Goal: Navigation & Orientation: Find specific page/section

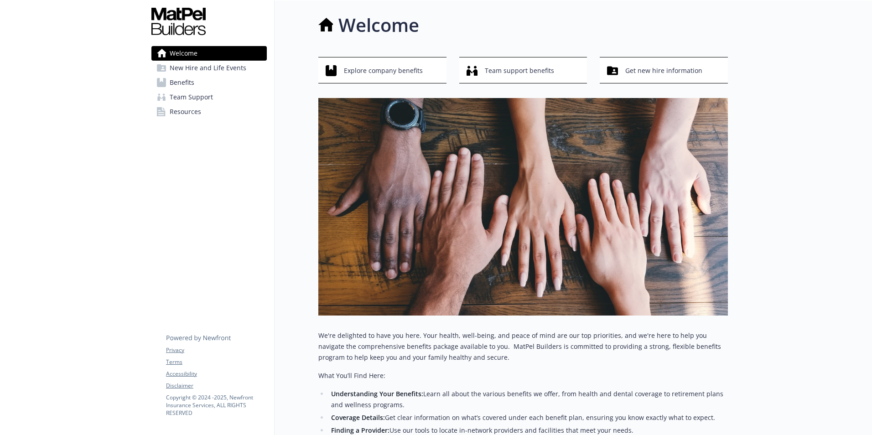
click at [211, 68] on span "New Hire and Life Events" at bounding box center [208, 68] width 77 height 15
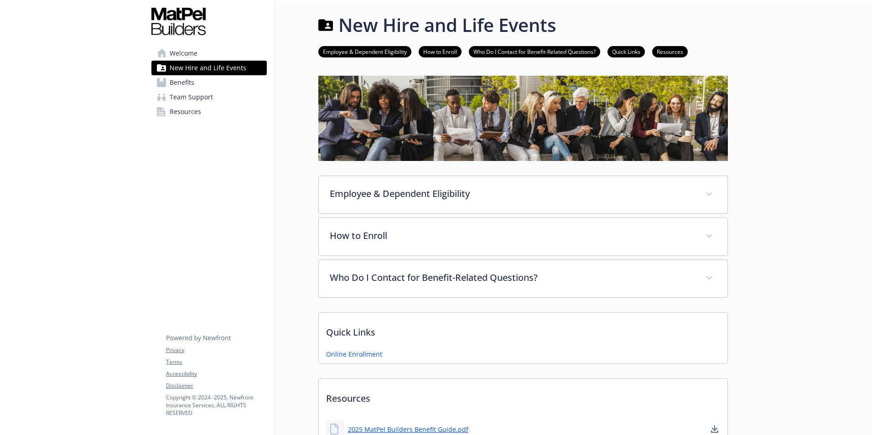
click at [187, 84] on span "Benefits" at bounding box center [182, 82] width 25 height 15
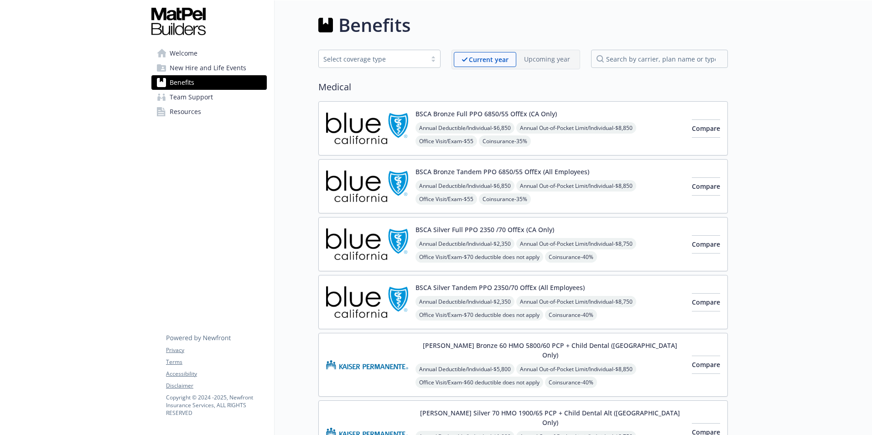
click at [187, 94] on span "Team Support" at bounding box center [191, 97] width 43 height 15
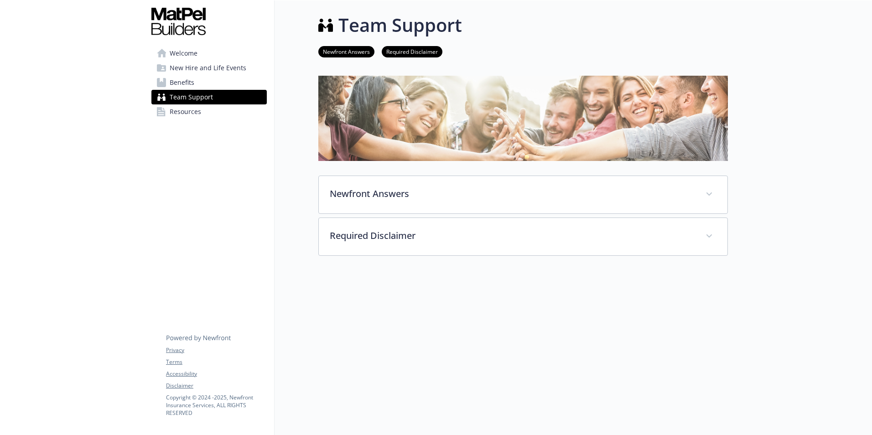
click at [187, 109] on span "Resources" at bounding box center [185, 111] width 31 height 15
